Goal: Transaction & Acquisition: Purchase product/service

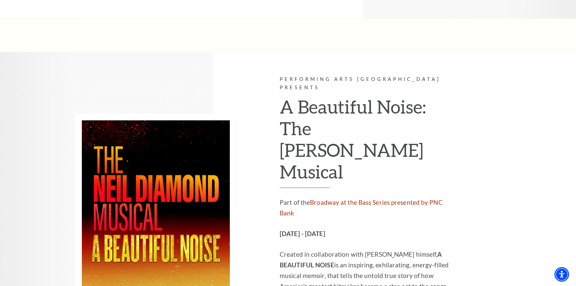
scroll to position [937, 0]
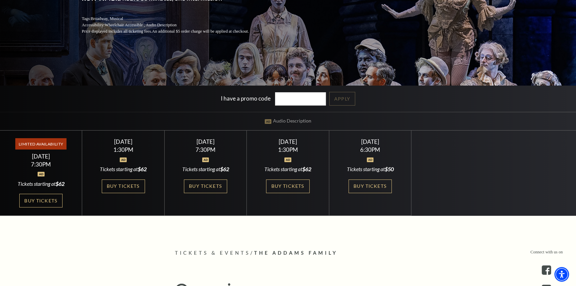
scroll to position [151, 0]
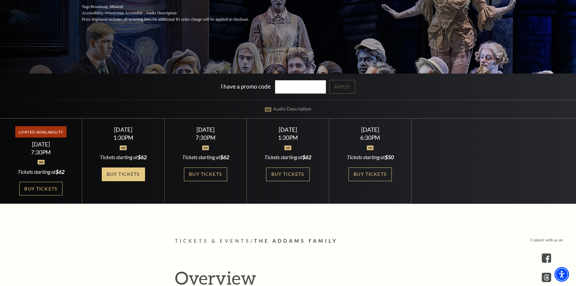
click at [135, 174] on link "Buy Tickets" at bounding box center [123, 174] width 43 height 14
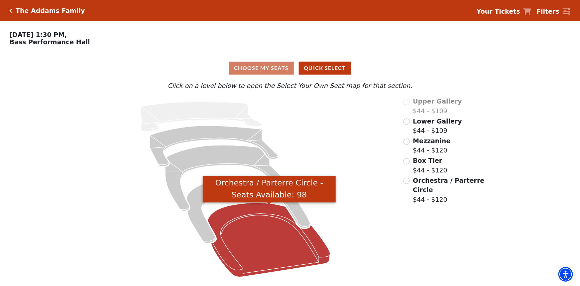
click at [236, 221] on icon "Orchestra / Parterre Circle - Seats Available: 98" at bounding box center [269, 240] width 123 height 74
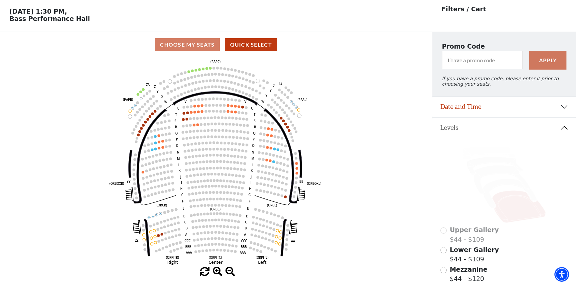
scroll to position [31, 0]
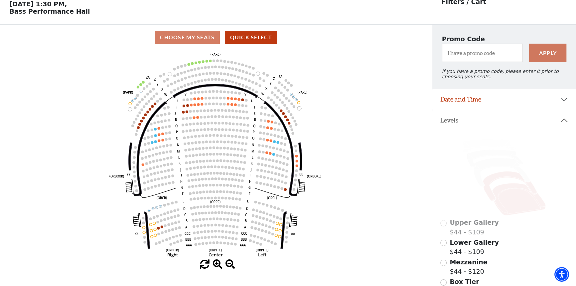
click at [495, 179] on icon at bounding box center [510, 185] width 54 height 29
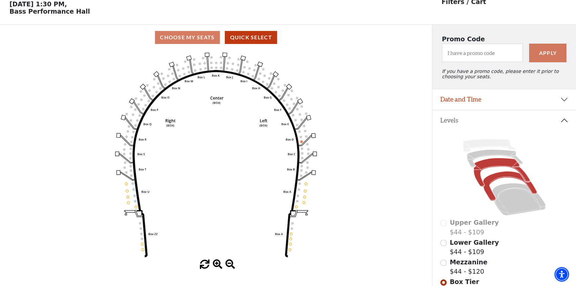
click at [499, 169] on icon at bounding box center [502, 172] width 56 height 29
